Goal: Information Seeking & Learning: Learn about a topic

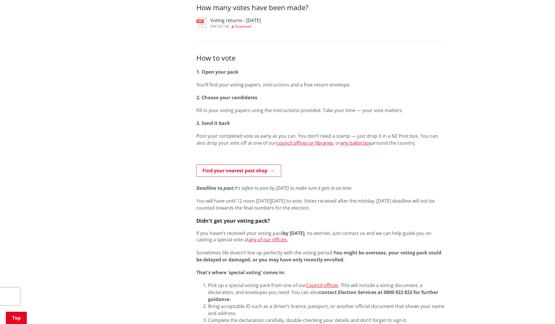
scroll to position [245, 0]
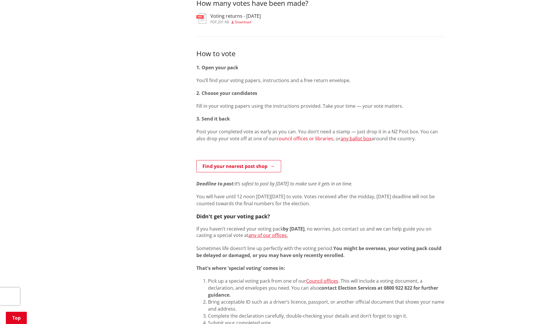
click at [285, 138] on link "council offices or libraries" at bounding box center [304, 138] width 57 height 6
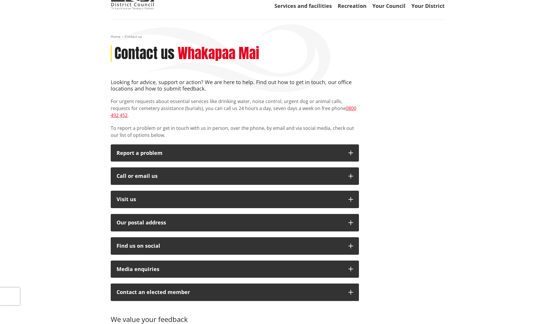
scroll to position [105, 0]
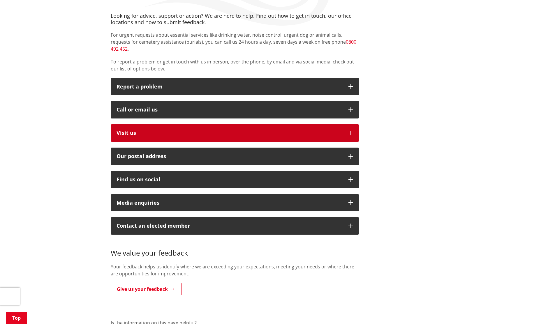
click at [183, 130] on p "Visit us" at bounding box center [229, 133] width 226 height 6
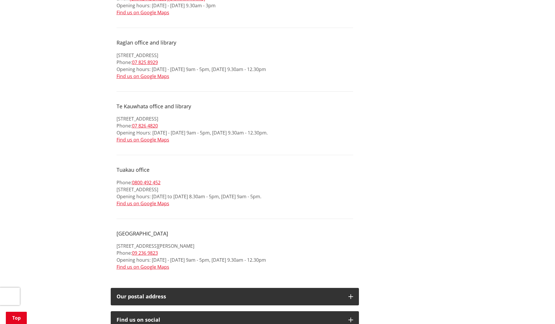
scroll to position [594, 0]
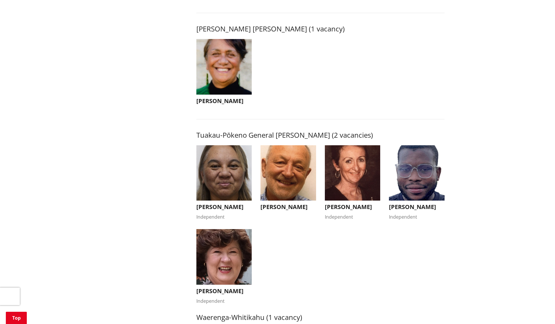
scroll to position [943, 0]
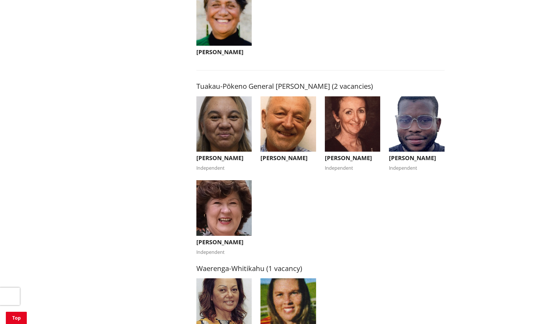
click at [412, 157] on h3 "Fabio Rodrigues" at bounding box center [417, 158] width 56 height 7
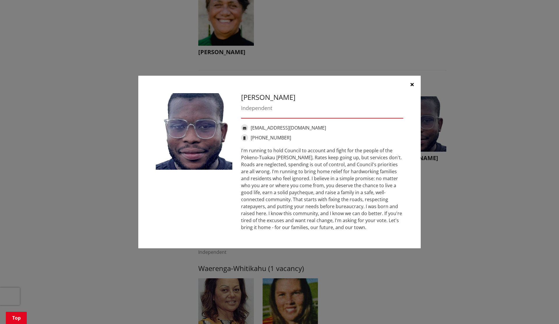
click at [267, 96] on h3 "Fabio Rodrigues" at bounding box center [322, 97] width 162 height 8
click at [267, 97] on h3 "Fabio Rodrigues" at bounding box center [322, 97] width 162 height 8
copy div "Fabio Rodrigues"
click at [413, 87] on button "button" at bounding box center [411, 84] width 17 height 17
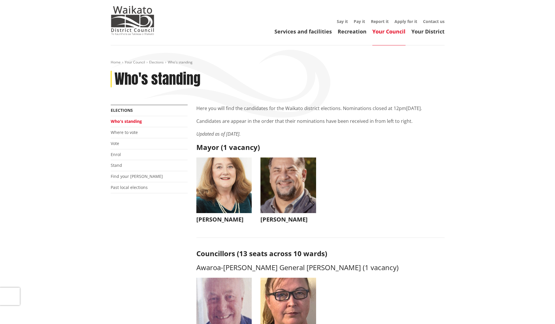
scroll to position [0, 0]
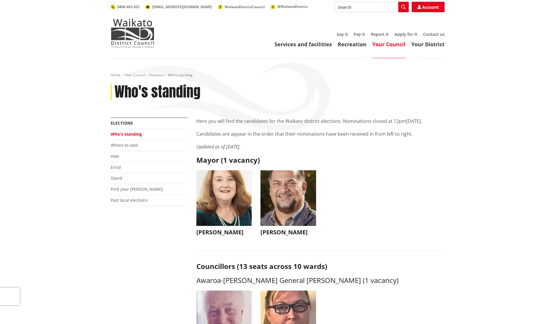
click at [245, 208] on img "button" at bounding box center [224, 198] width 56 height 56
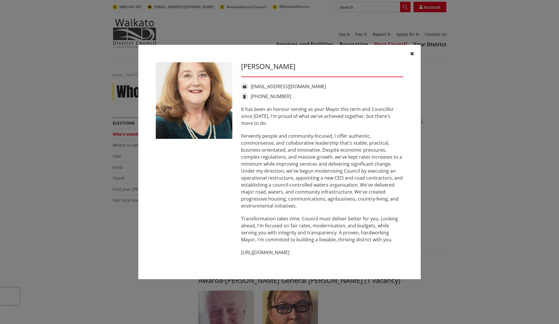
click at [450, 163] on div "Jacqui Church jacqui@jacquichurch.com +64 21 869 976 It has been an honour serv…" at bounding box center [280, 162] width 536 height 252
click at [412, 54] on icon "button" at bounding box center [412, 53] width 3 height 5
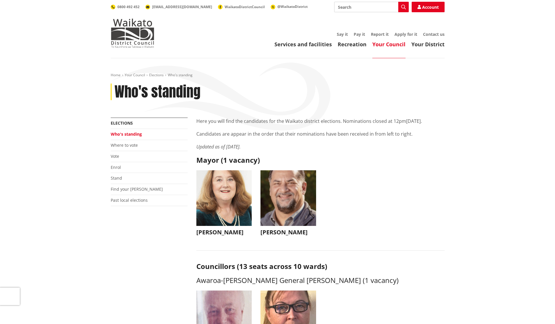
click at [301, 206] on img "button" at bounding box center [288, 198] width 56 height 56
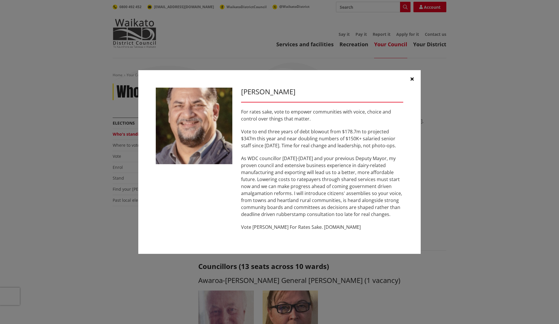
click at [332, 227] on p "Vote Aksel Bech For Rates Sake. www.akselbech.nz" at bounding box center [322, 227] width 162 height 7
click at [323, 229] on p "Vote Aksel Bech For Rates Sake. www.akselbech.nz" at bounding box center [322, 227] width 162 height 7
drag, startPoint x: 311, startPoint y: 229, endPoint x: 347, endPoint y: 231, distance: 36.2
click at [347, 231] on div "Aksel Bech For rates sake, vote to empower communities with voice, choice and c…" at bounding box center [322, 162] width 171 height 149
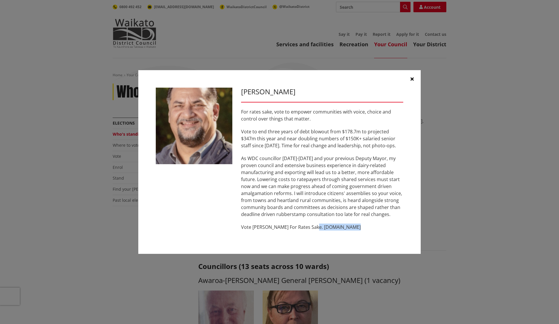
copy p "www.akselbech.nz"
click at [413, 77] on icon "button" at bounding box center [412, 79] width 3 height 5
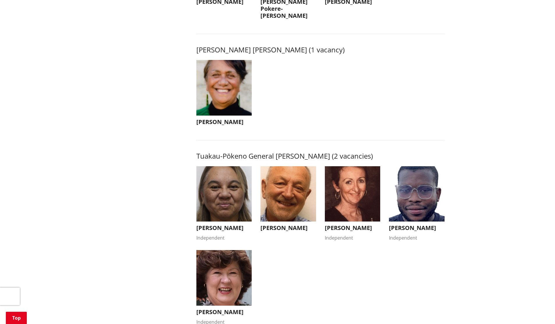
scroll to position [1048, 0]
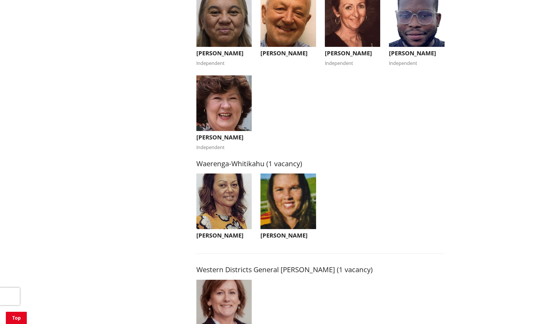
click at [416, 51] on h3 "Fabio Rodrigues" at bounding box center [417, 53] width 56 height 7
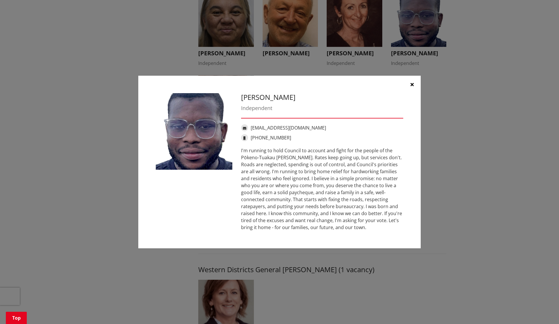
click at [412, 84] on icon "button" at bounding box center [412, 84] width 3 height 5
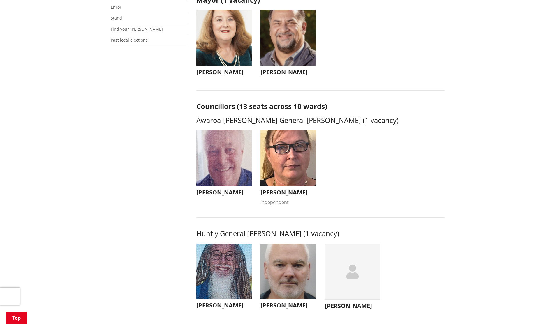
scroll to position [140, 0]
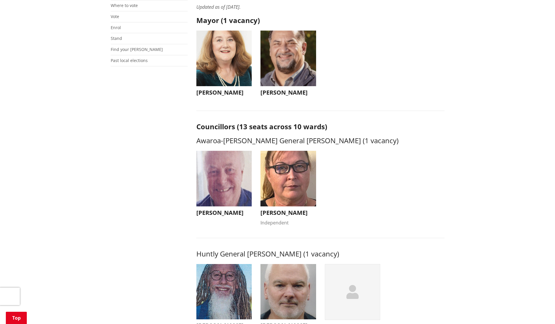
click at [216, 211] on h3 "Peter Thomson" at bounding box center [224, 212] width 56 height 7
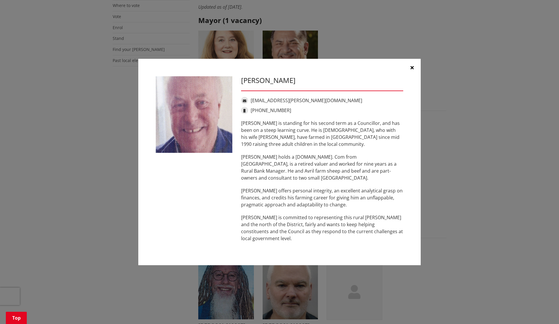
click at [414, 72] on button "button" at bounding box center [411, 67] width 17 height 17
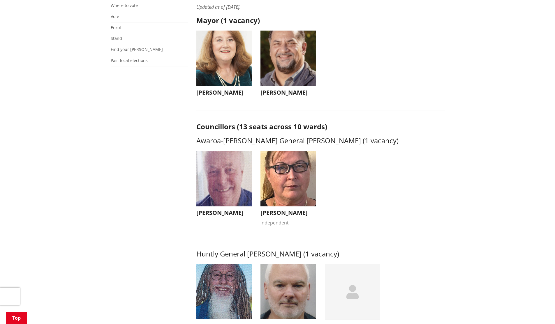
click at [300, 199] on img "button" at bounding box center [288, 179] width 56 height 56
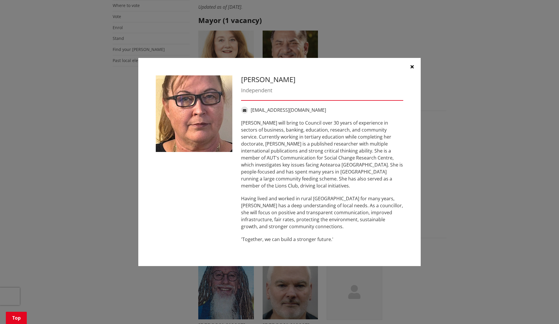
click at [414, 69] on button "button" at bounding box center [411, 66] width 17 height 17
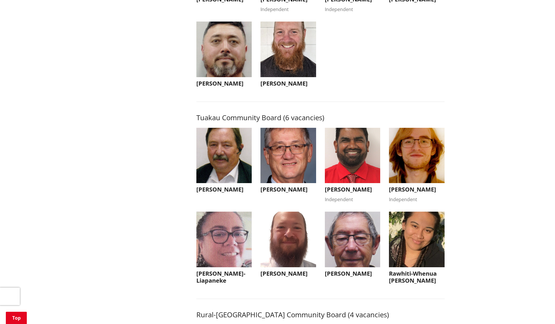
scroll to position [2516, 0]
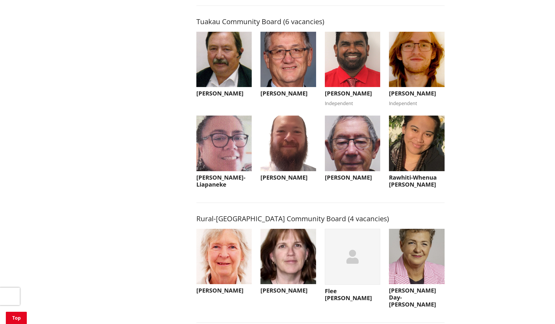
click at [207, 97] on h3 "Richard Gee" at bounding box center [224, 93] width 56 height 7
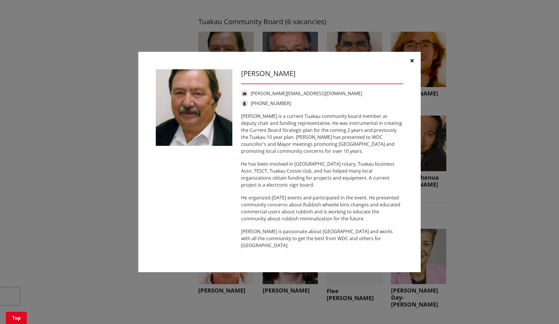
click at [410, 65] on button "button" at bounding box center [411, 60] width 17 height 17
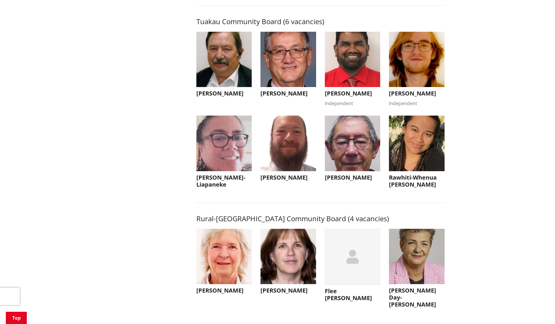
click at [311, 97] on h3 "Christopher Betty" at bounding box center [288, 93] width 56 height 7
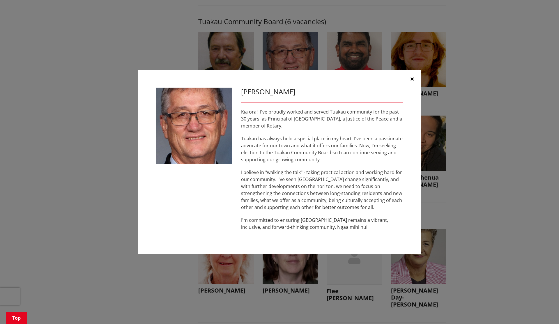
click at [411, 79] on icon "button" at bounding box center [412, 79] width 3 height 5
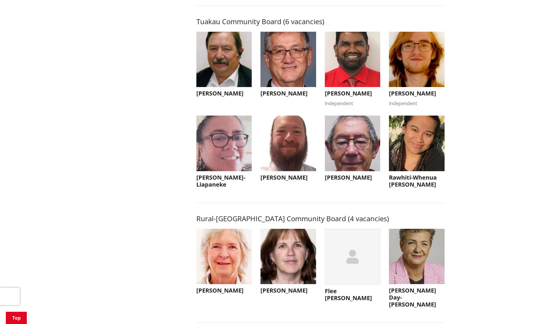
click at [423, 97] on h3 "David Henderson" at bounding box center [417, 93] width 56 height 7
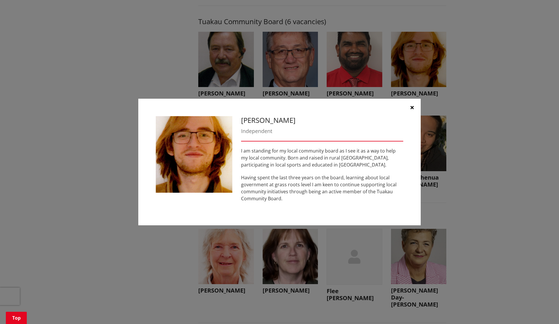
click at [414, 107] on button "button" at bounding box center [411, 107] width 17 height 17
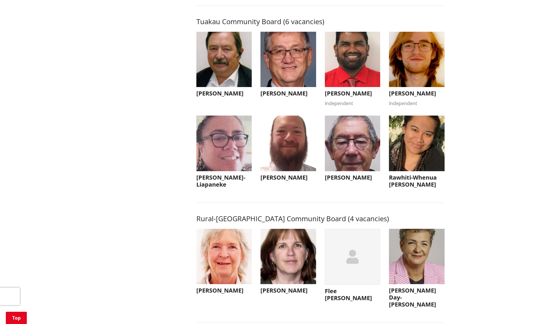
click at [272, 181] on h3 "Lee Watson" at bounding box center [288, 177] width 56 height 7
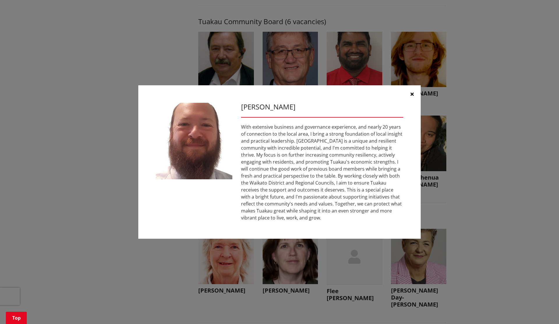
click at [412, 93] on icon "button" at bounding box center [412, 94] width 3 height 5
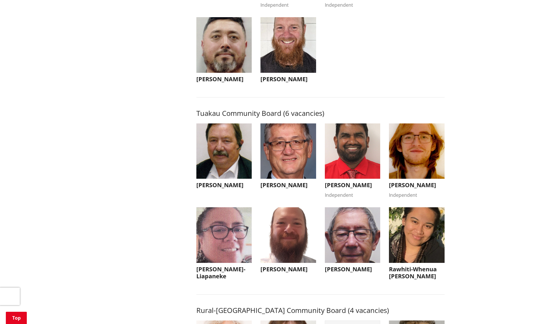
scroll to position [2446, 0]
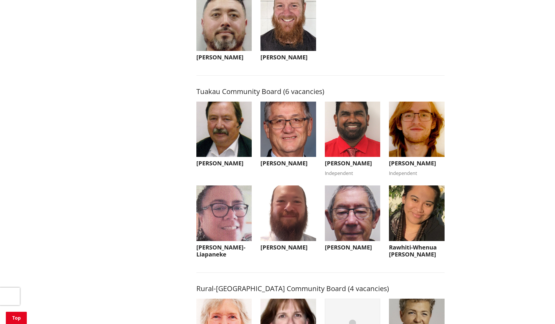
click at [359, 251] on h3 "Peter Coleman" at bounding box center [353, 247] width 56 height 7
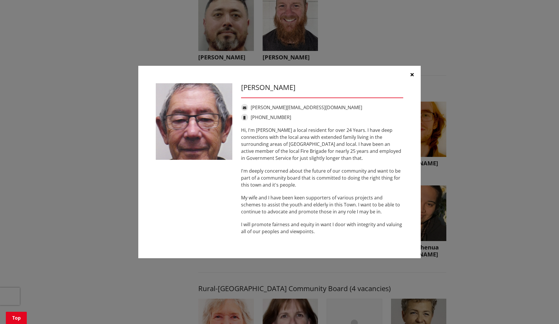
click at [411, 76] on icon "button" at bounding box center [412, 74] width 3 height 5
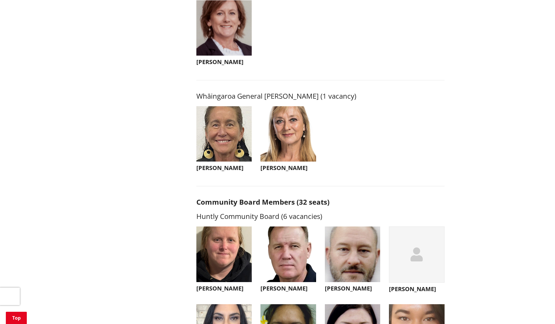
scroll to position [1467, 0]
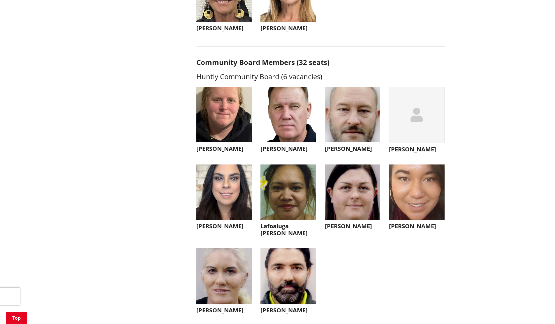
click at [222, 230] on h3 "Angela Floyed" at bounding box center [224, 226] width 56 height 7
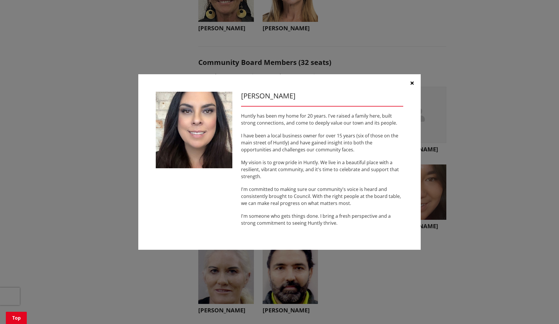
click at [272, 96] on h3 "Angela Floyed" at bounding box center [322, 96] width 162 height 8
copy h3 "Angela Floyed"
click at [412, 86] on button "button" at bounding box center [411, 82] width 17 height 17
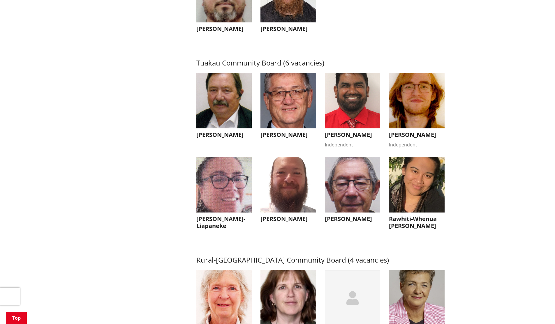
scroll to position [2481, 0]
